Goal: Information Seeking & Learning: Learn about a topic

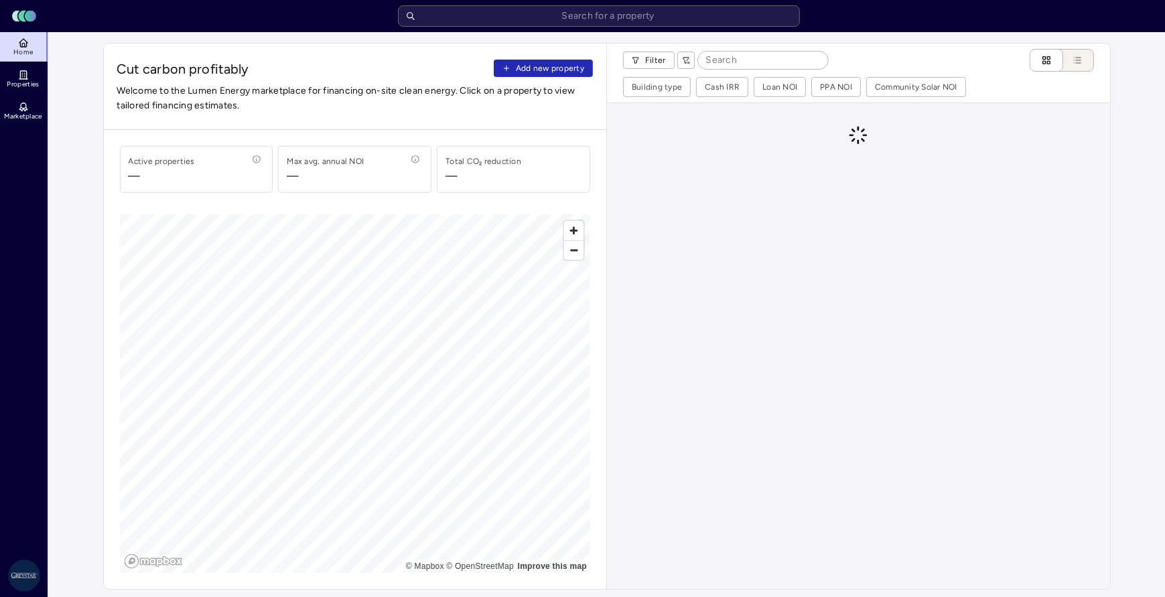
click at [738, 62] on input at bounding box center [763, 60] width 130 height 17
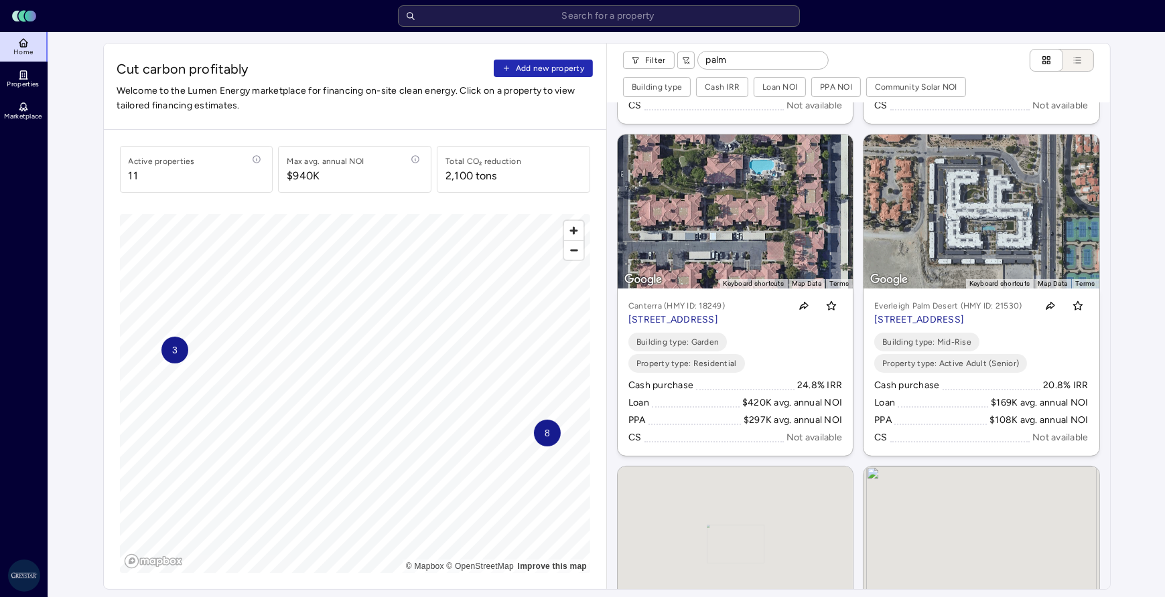
scroll to position [335, 0]
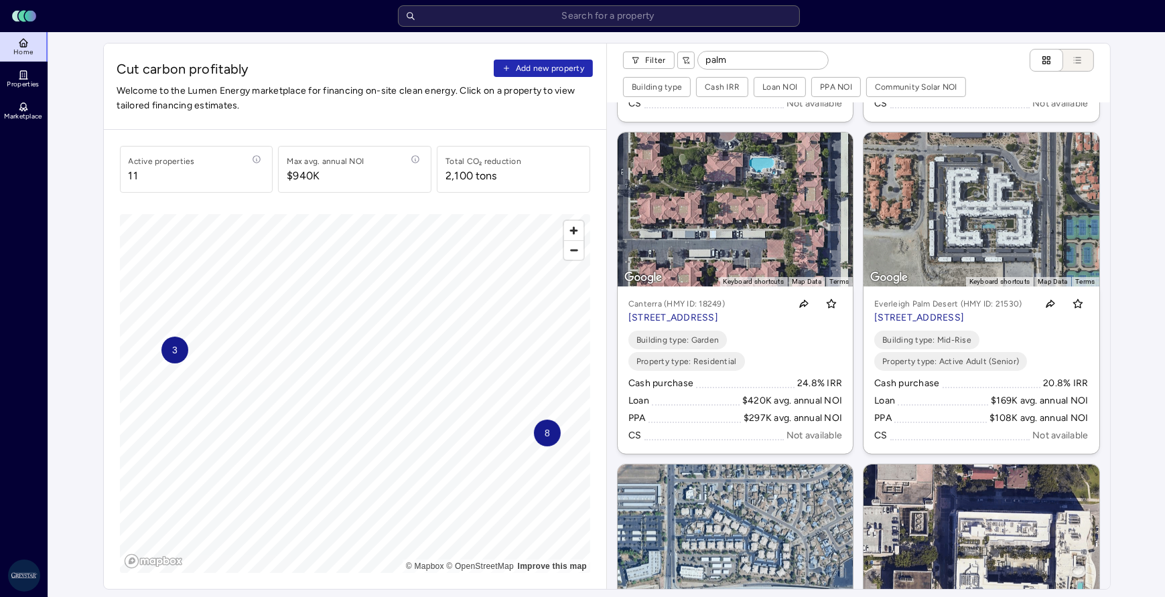
type input "palm"
click at [960, 267] on link "To navigate the map with touch gestures double-tap and hold your finger on the …" at bounding box center [980, 293] width 235 height 321
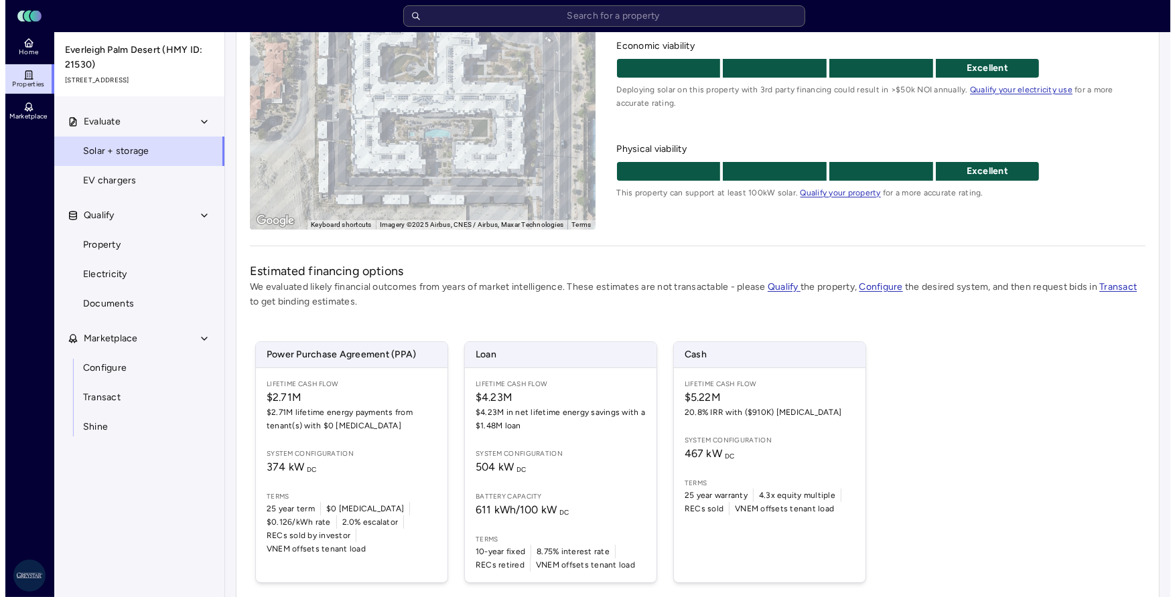
scroll to position [201, 0]
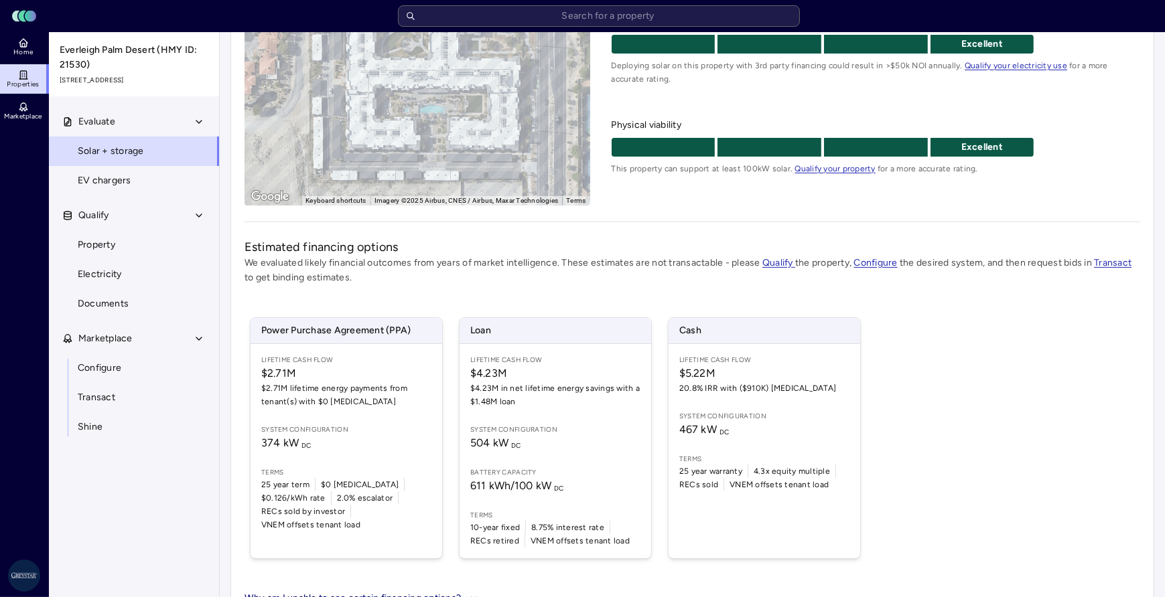
click at [357, 433] on span "System configuration" at bounding box center [346, 430] width 170 height 11
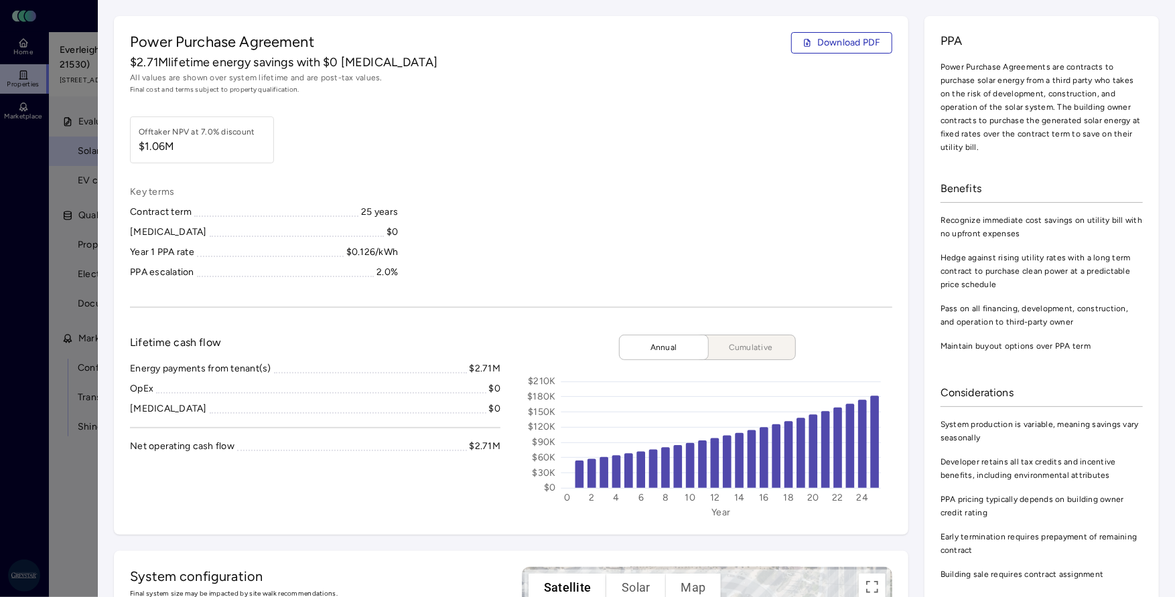
click at [66, 452] on div at bounding box center [587, 298] width 1175 height 597
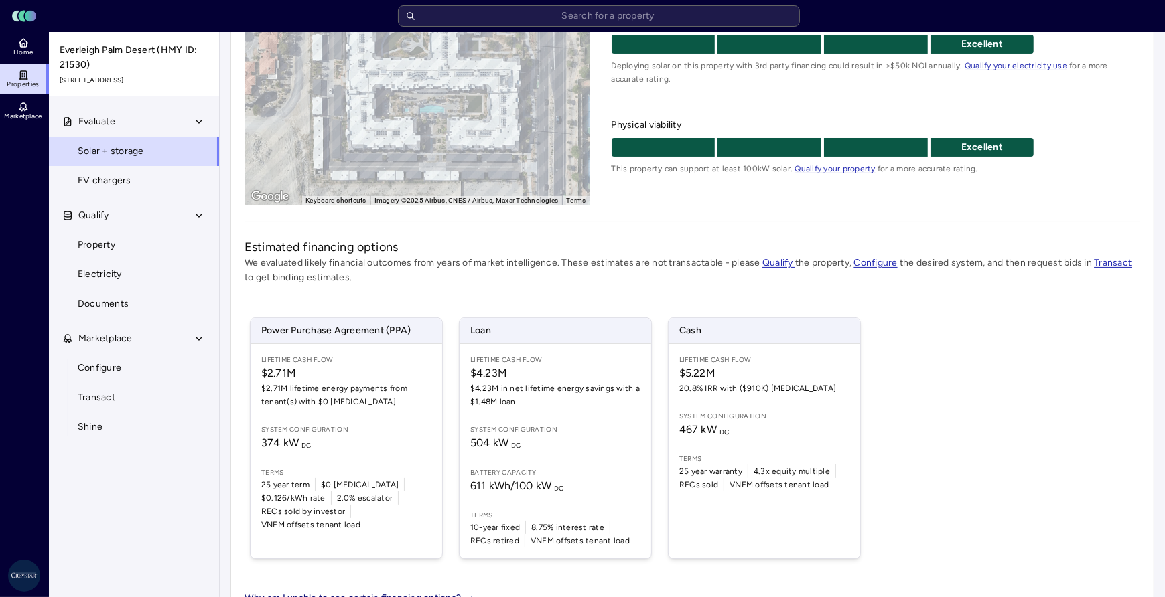
click at [380, 425] on span "System configuration" at bounding box center [346, 430] width 170 height 11
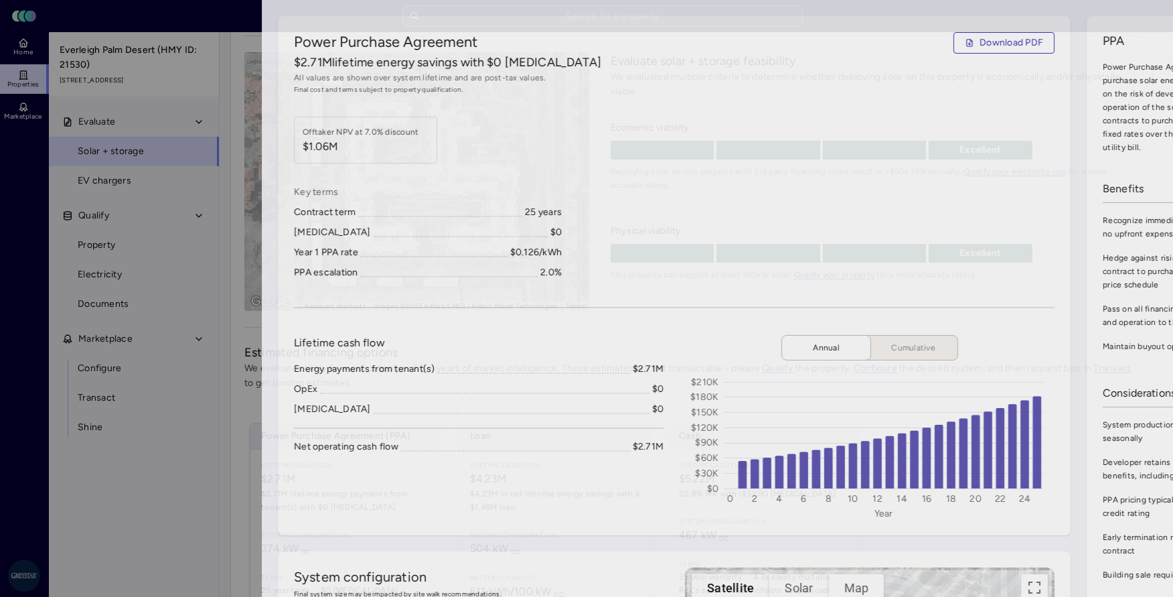
click at [23, 380] on div at bounding box center [586, 298] width 1173 height 597
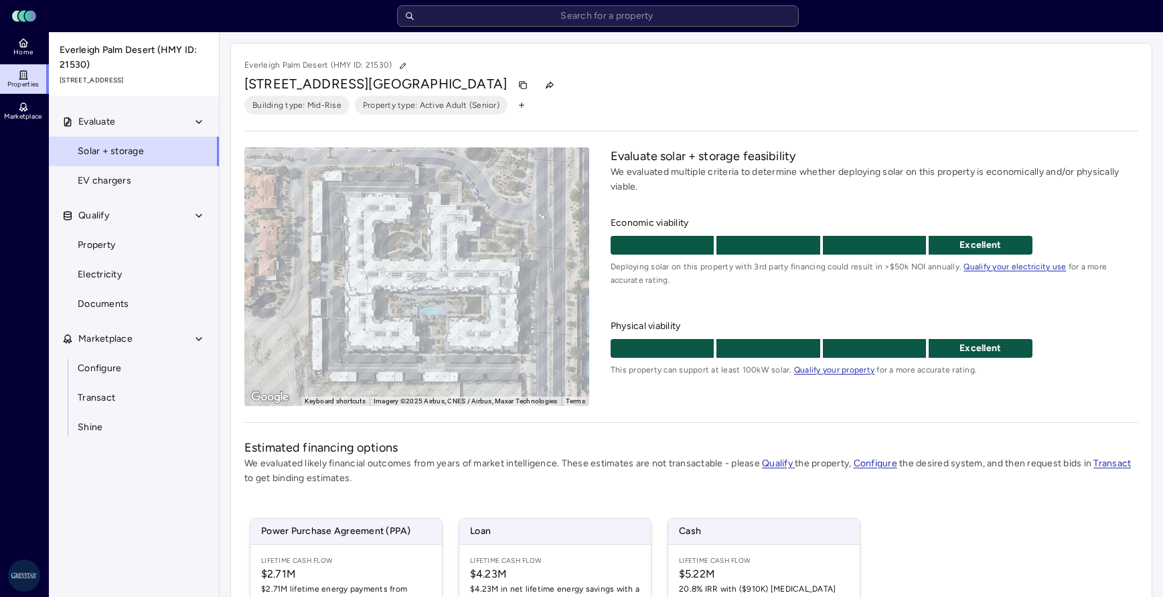
click at [26, 78] on icon at bounding box center [23, 75] width 6 height 8
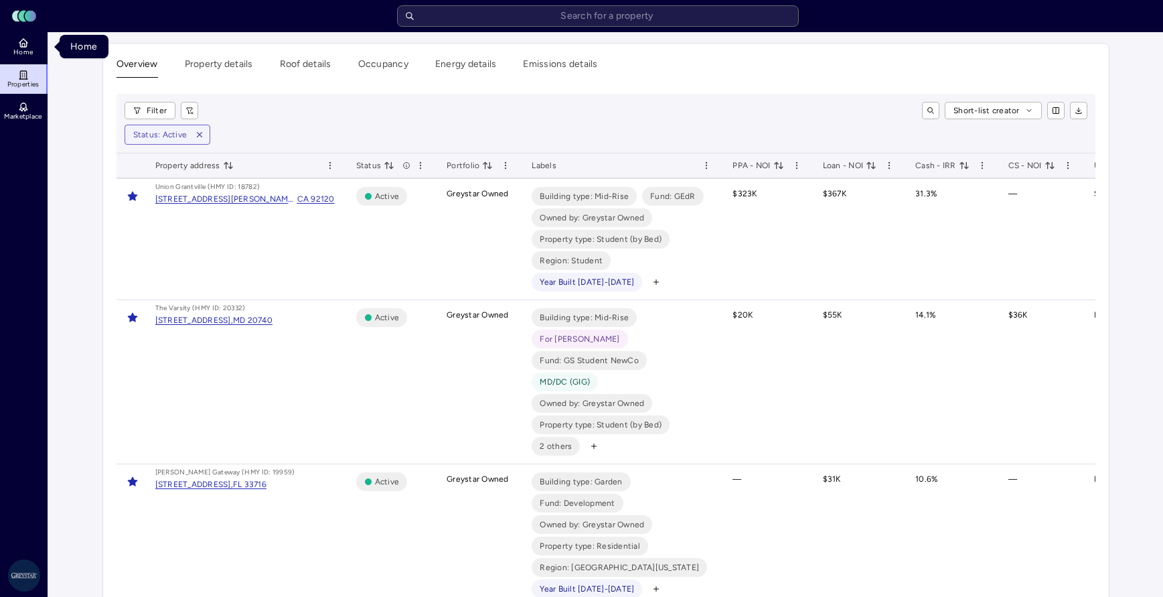
click at [30, 48] on span "Home" at bounding box center [22, 52] width 19 height 8
